Goal: Task Accomplishment & Management: Understand process/instructions

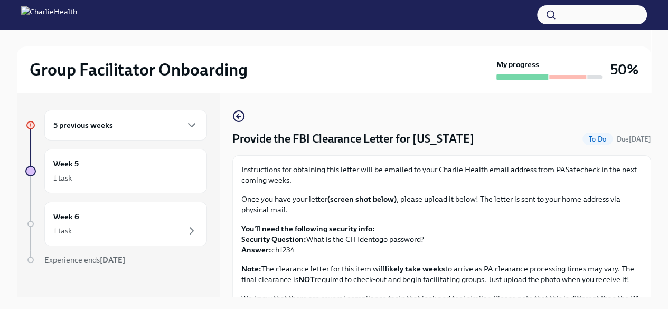
click at [98, 135] on div "5 previous weeks" at bounding box center [125, 125] width 163 height 31
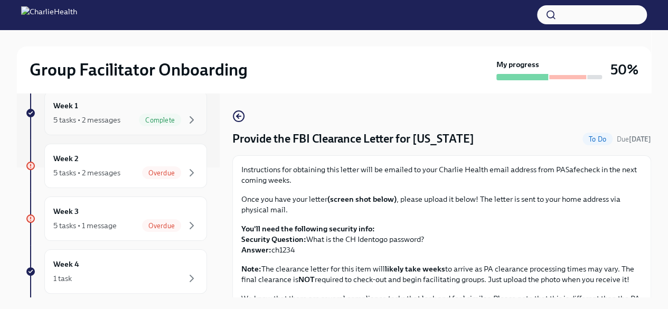
scroll to position [131, 0]
click at [126, 167] on div "5 tasks • 2 messages Overdue" at bounding box center [125, 171] width 145 height 13
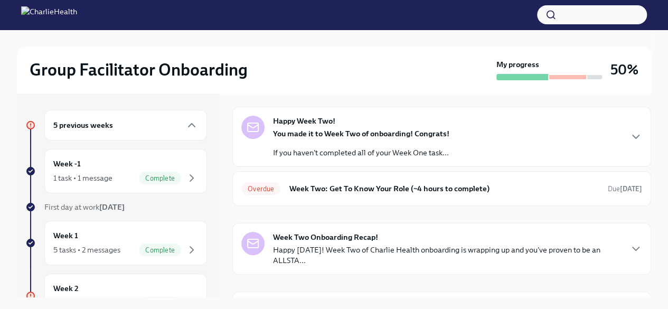
scroll to position [35, 0]
click at [348, 174] on div "Overdue Week Two: Get To Know Your Role (~4 hours to complete) Due Sep 16th" at bounding box center [441, 188] width 419 height 35
click at [267, 186] on span "Overdue" at bounding box center [260, 189] width 39 height 8
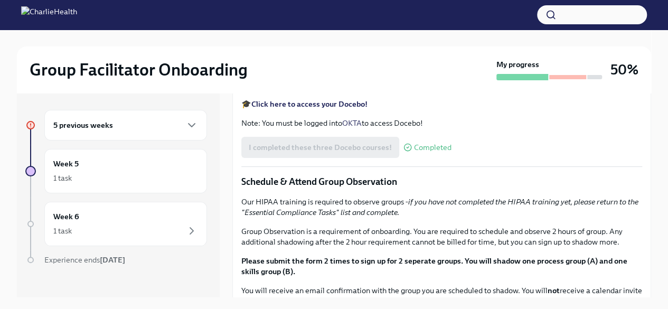
scroll to position [413, 0]
